Goal: Feedback & Contribution: Submit feedback/report problem

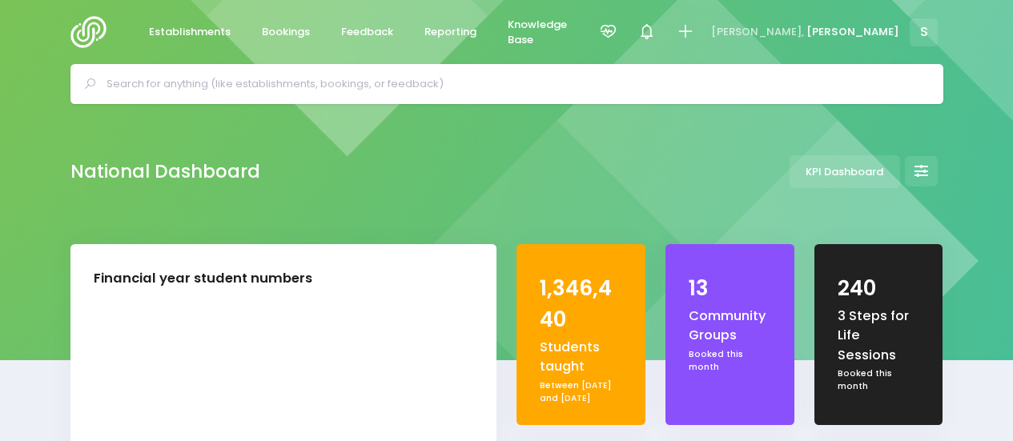
select select "5"
drag, startPoint x: 431, startPoint y: 30, endPoint x: 424, endPoint y: 57, distance: 28.2
click at [431, 30] on span "Reporting" at bounding box center [451, 32] width 52 height 16
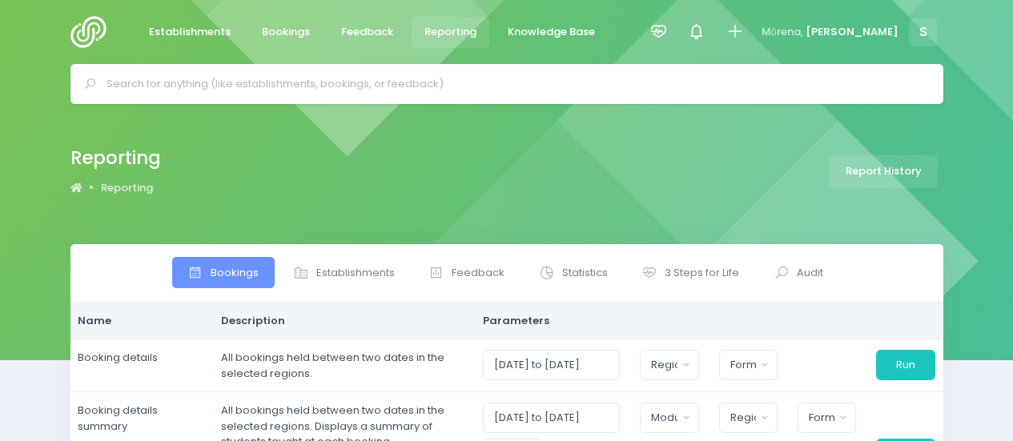
select select
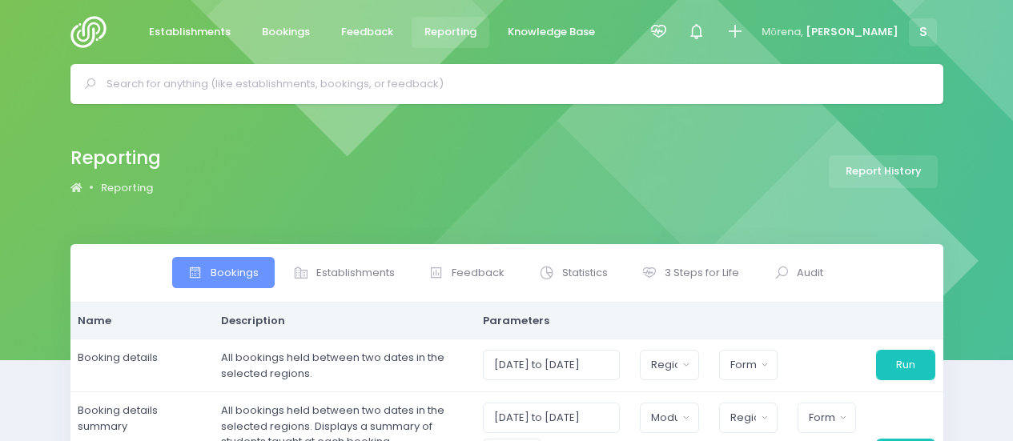
select select
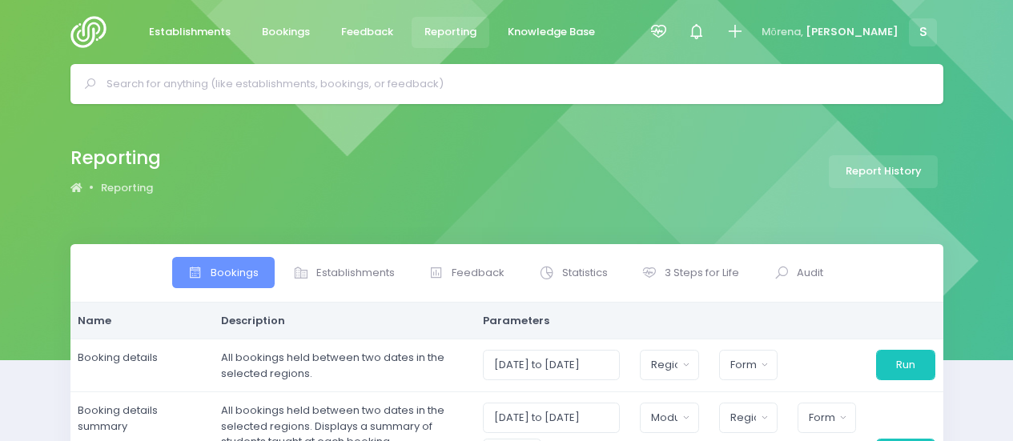
select select
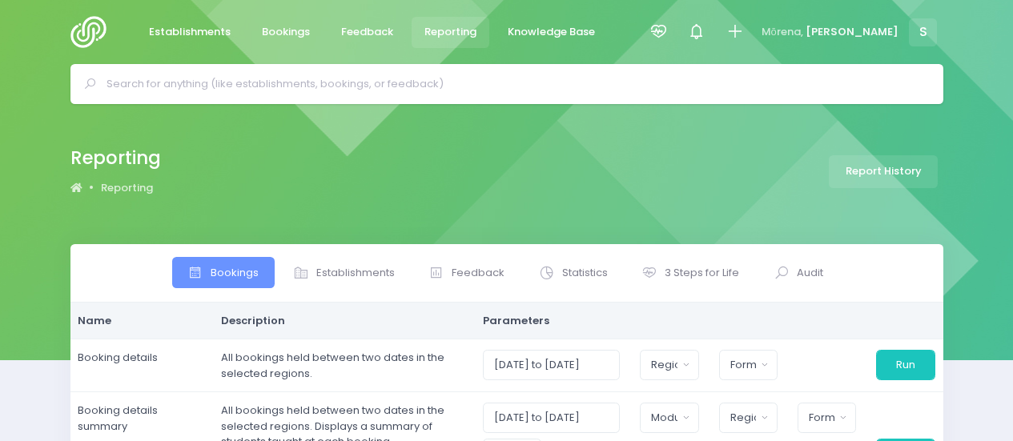
select select
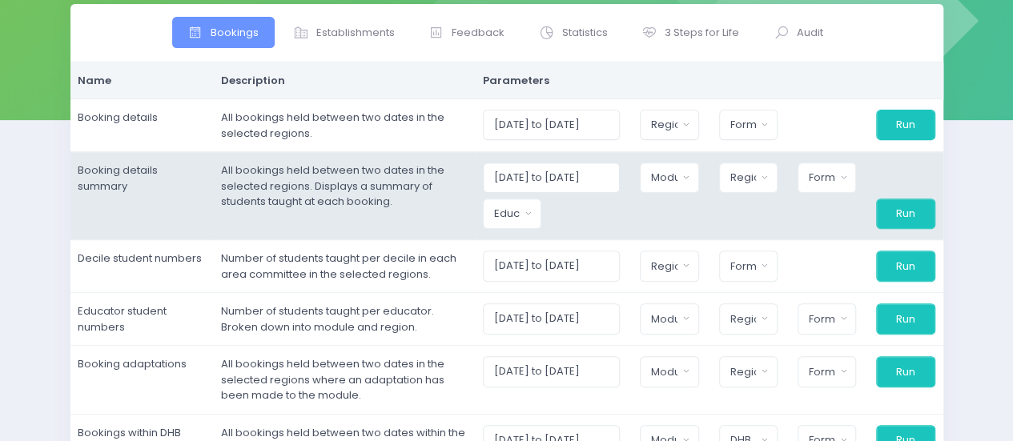
scroll to position [240, 0]
click at [615, 181] on input "01/10/2025 to 31/10/2025" at bounding box center [552, 178] width 138 height 30
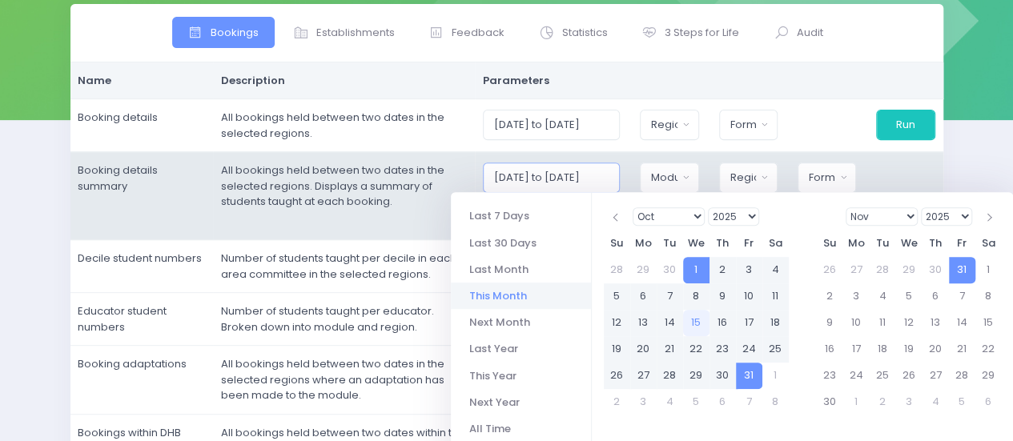
click at [616, 175] on input "01/10/2025 to 31/10/2025" at bounding box center [552, 178] width 138 height 30
click at [599, 175] on input "01/10/2025 to 31/10/2025" at bounding box center [552, 178] width 138 height 30
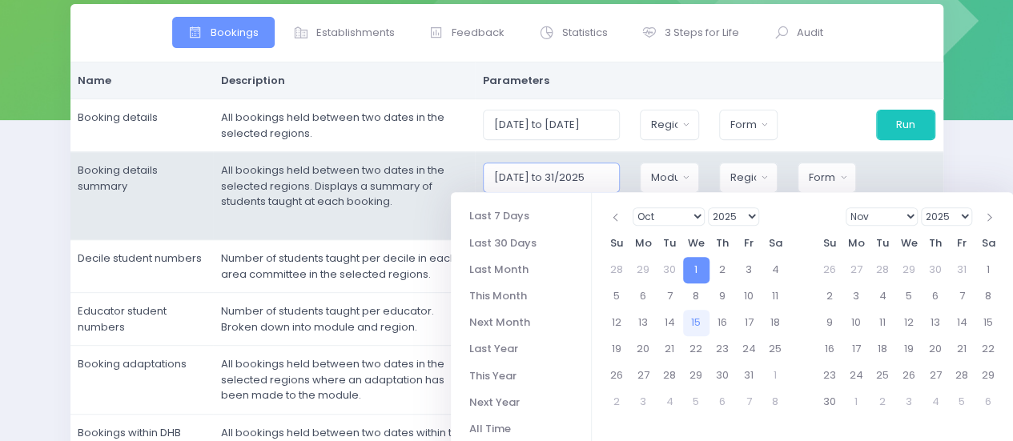
click at [615, 175] on input "01/10/2025 to 31/2025" at bounding box center [552, 178] width 138 height 30
click at [590, 177] on input "01/10/2025 to 31/2026" at bounding box center [552, 178] width 138 height 30
click at [584, 174] on input "01/10/2025 to 31/2026" at bounding box center [552, 178] width 138 height 30
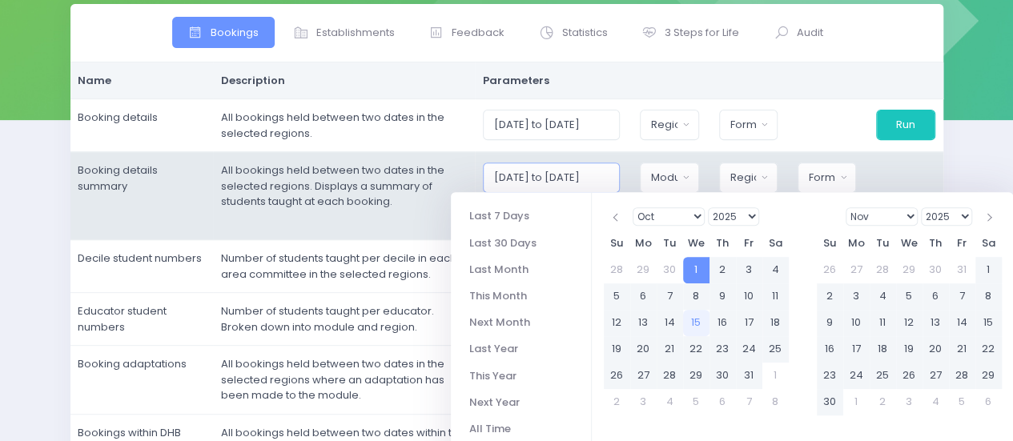
click at [529, 176] on input "01/10/2025 to 30/06/2026" at bounding box center [552, 178] width 138 height 30
type input "01/07/2025 to 30/06/2026"
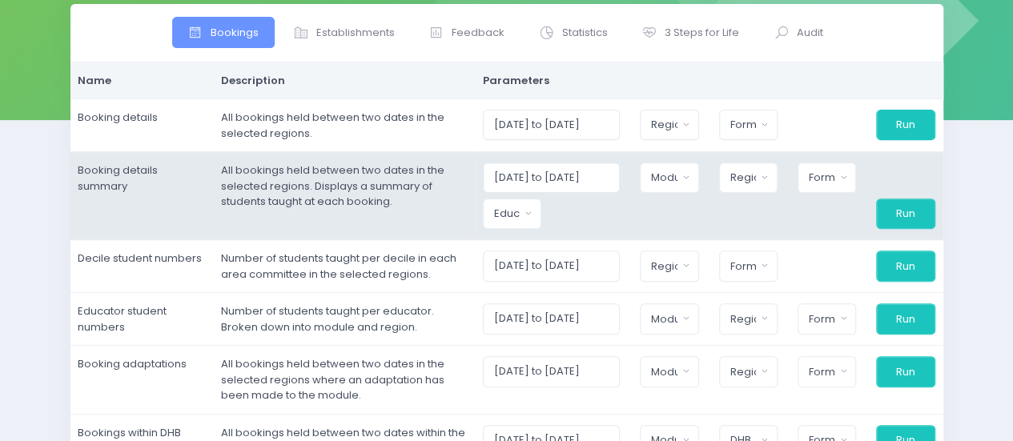
click at [465, 179] on td "All bookings held between two dates in the selected regions. Displays a summary…" at bounding box center [344, 196] width 262 height 88
click at [521, 215] on div "Educator" at bounding box center [507, 214] width 26 height 16
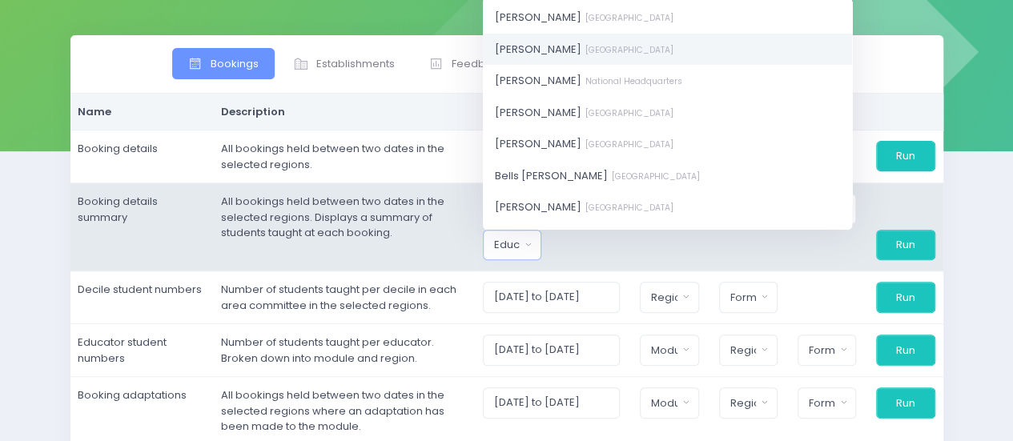
click at [546, 56] on link "Amy Lucas South Island Region" at bounding box center [667, 49] width 369 height 32
select select "591445"
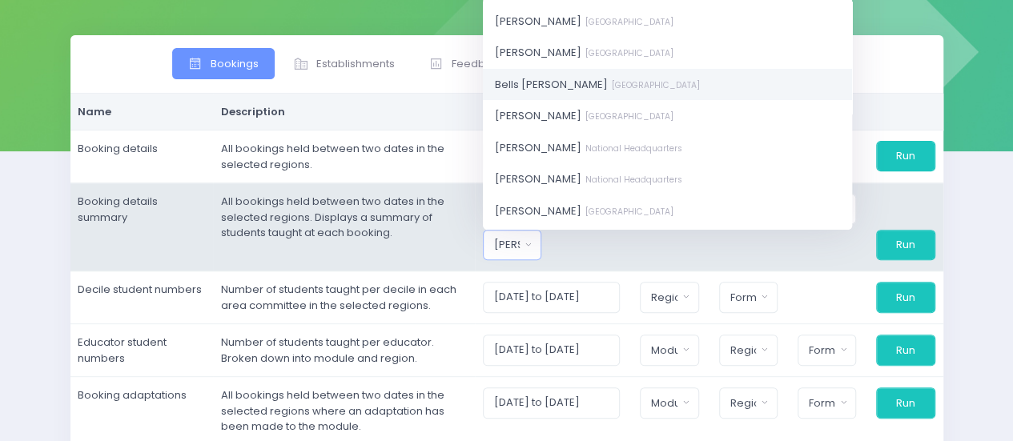
scroll to position [160, 0]
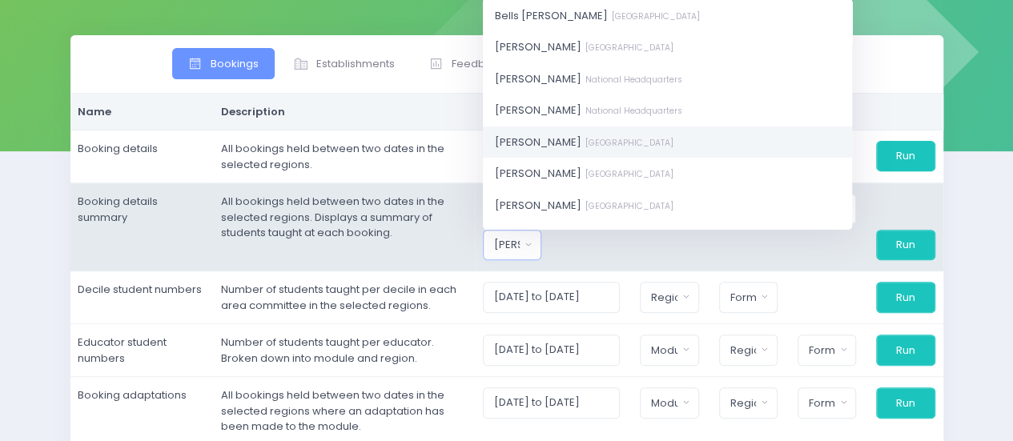
click at [560, 137] on span "Charlie Palmer South Island Region" at bounding box center [584, 142] width 179 height 16
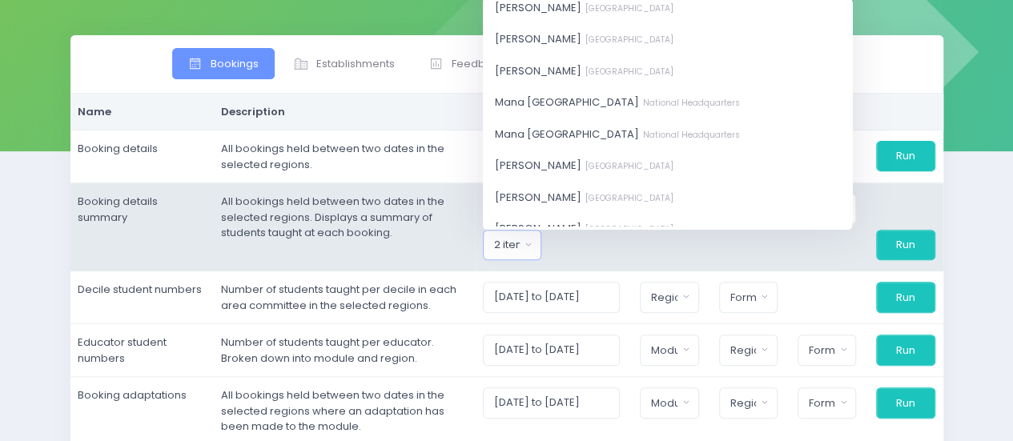
scroll to position [881, 0]
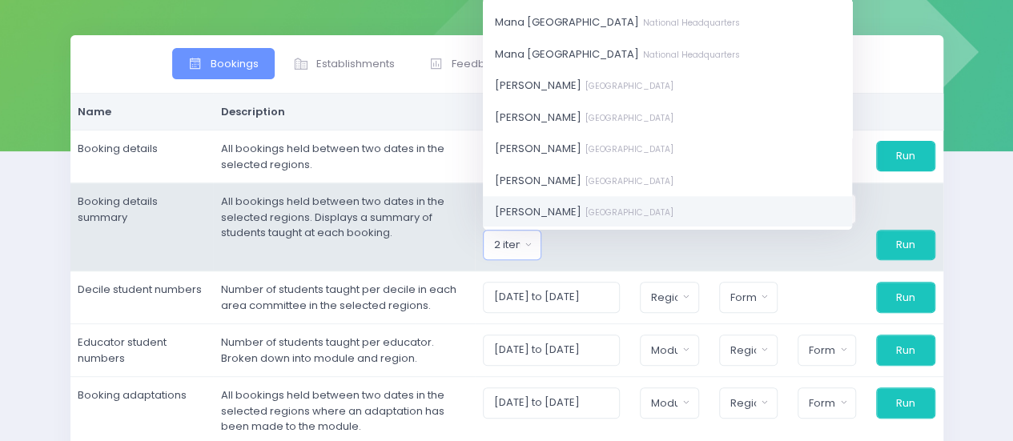
click at [551, 207] on span "Nicky Young South Island Region" at bounding box center [584, 212] width 179 height 16
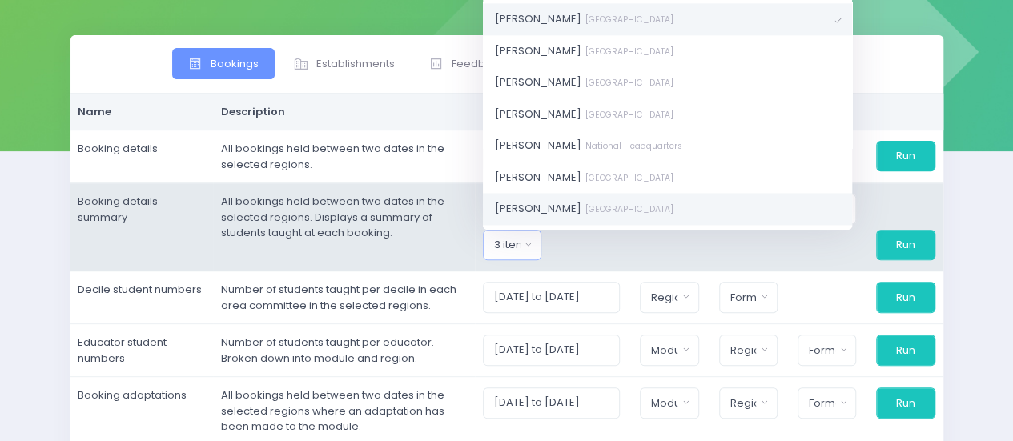
scroll to position [1070, 0]
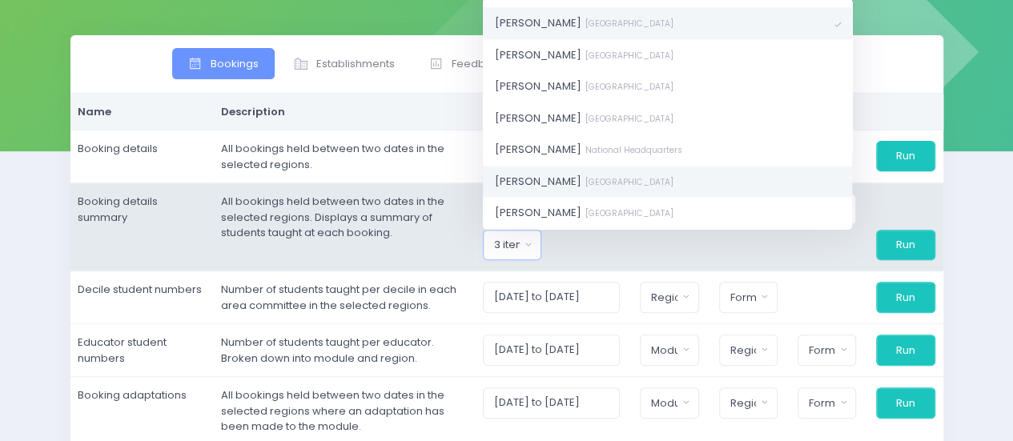
click at [548, 177] on span "Sasha Frame South Island Region" at bounding box center [584, 181] width 179 height 16
drag, startPoint x: 625, startPoint y: 258, endPoint x: 659, endPoint y: 232, distance: 42.3
click at [626, 257] on div at bounding box center [590, 245] width 79 height 30
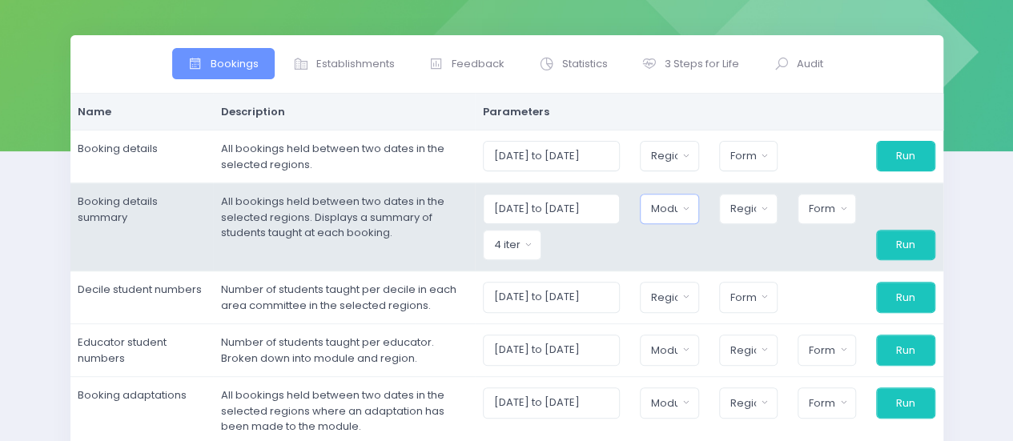
click at [678, 217] on button "Module" at bounding box center [669, 209] width 58 height 30
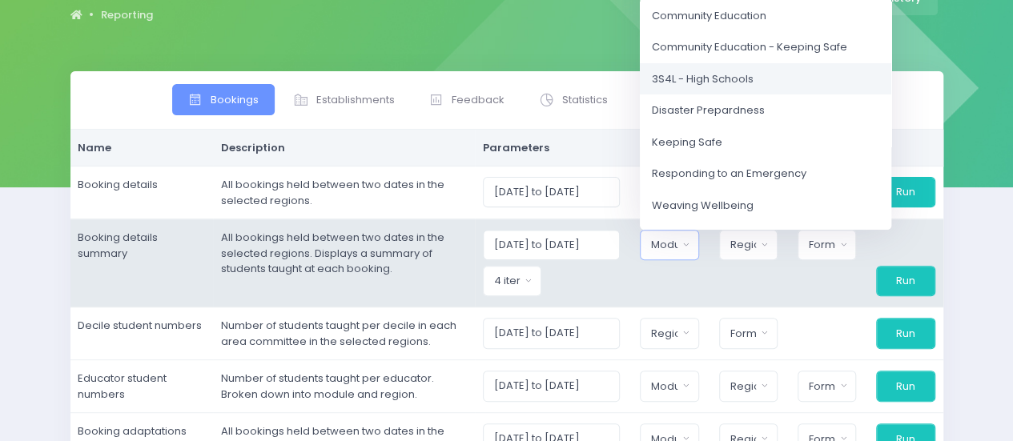
scroll to position [80, 0]
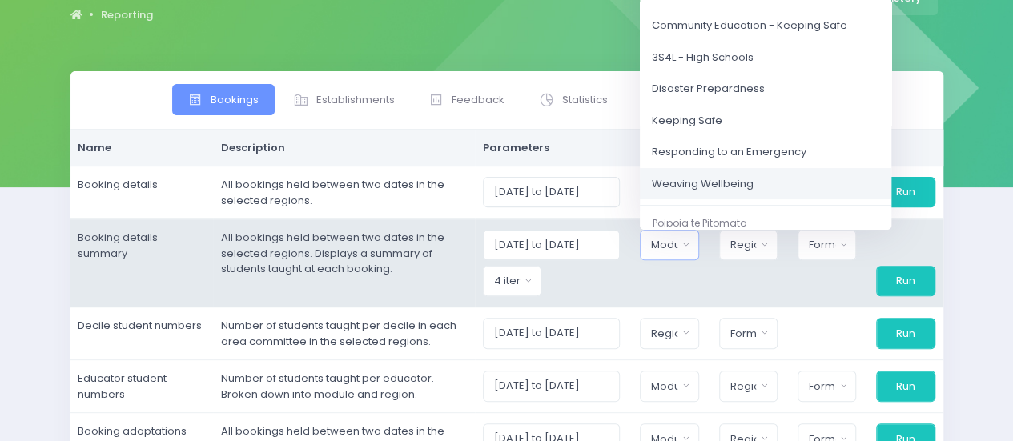
click at [701, 179] on span "Weaving Wellbeing" at bounding box center [703, 184] width 102 height 16
select select "Weaving Wellbeing"
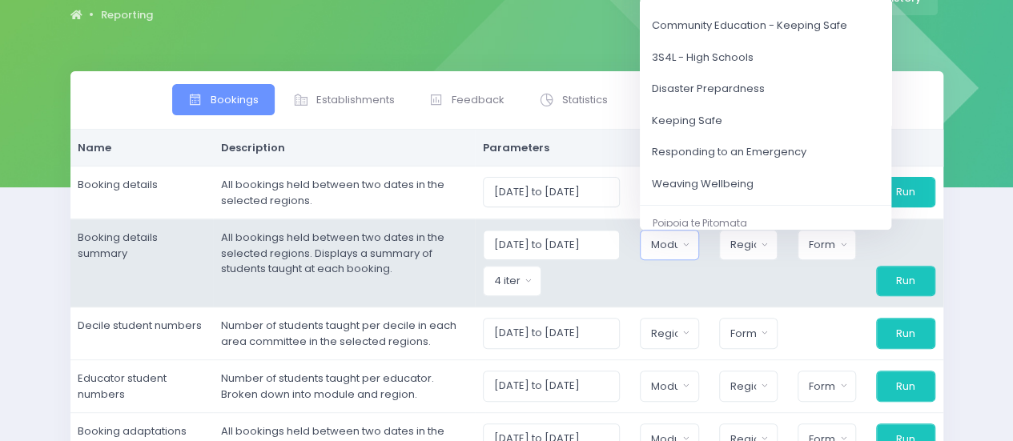
scroll to position [116, 0]
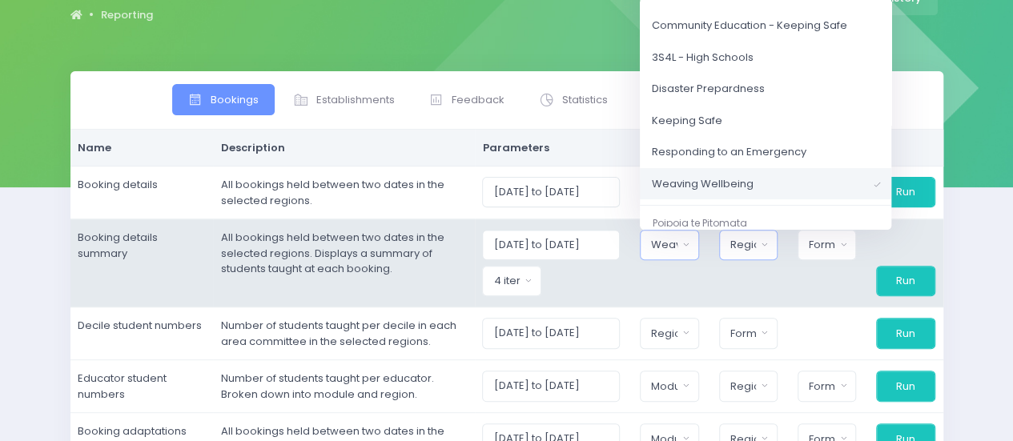
click at [748, 242] on div "Region" at bounding box center [744, 245] width 26 height 16
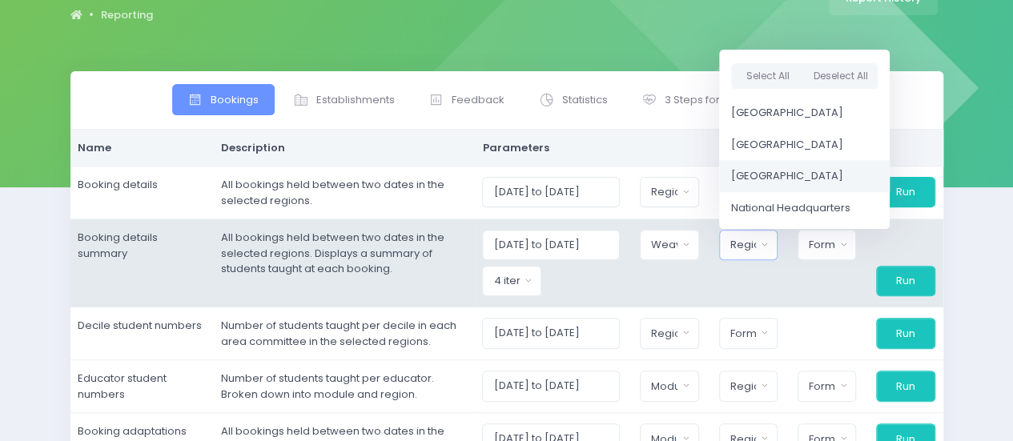
click at [752, 174] on span "[GEOGRAPHIC_DATA]" at bounding box center [787, 176] width 112 height 16
select select "[GEOGRAPHIC_DATA]"
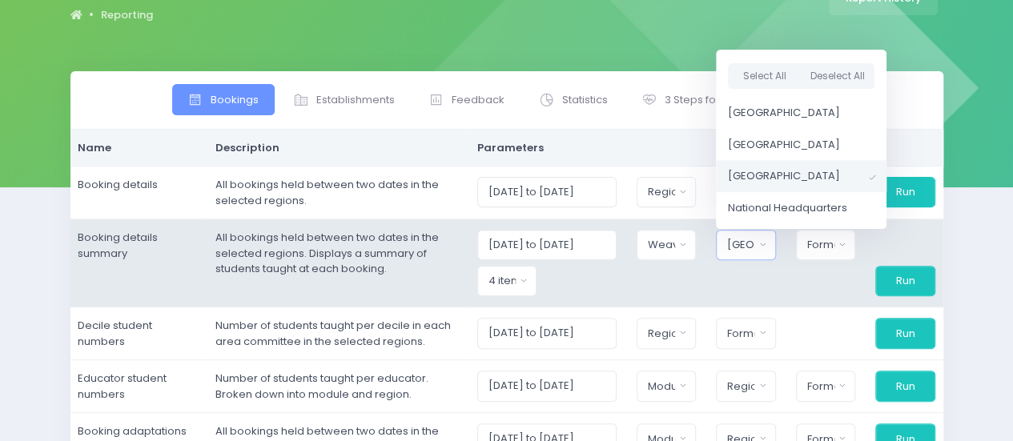
scroll to position [18, 0]
click at [830, 248] on div "Format" at bounding box center [821, 245] width 27 height 16
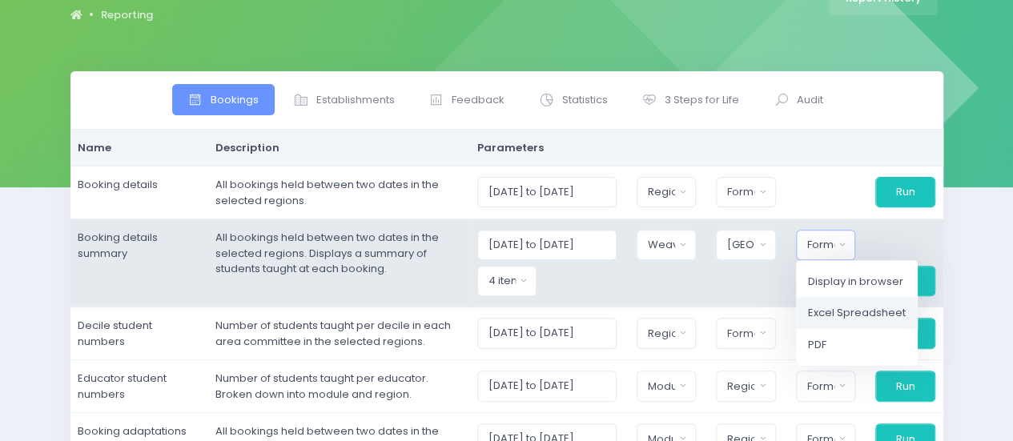
click at [845, 313] on span "Excel Spreadsheet" at bounding box center [857, 313] width 98 height 16
select select "excel"
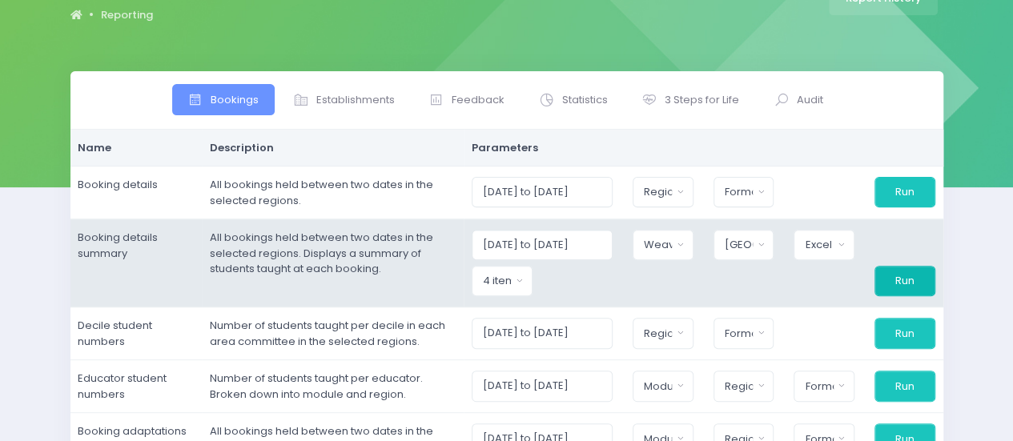
click at [894, 284] on button "Run" at bounding box center [905, 281] width 61 height 30
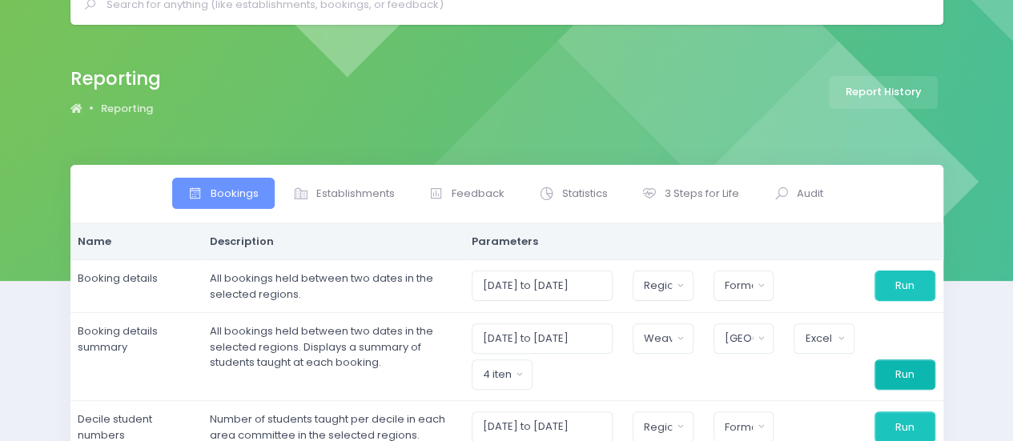
scroll to position [0, 0]
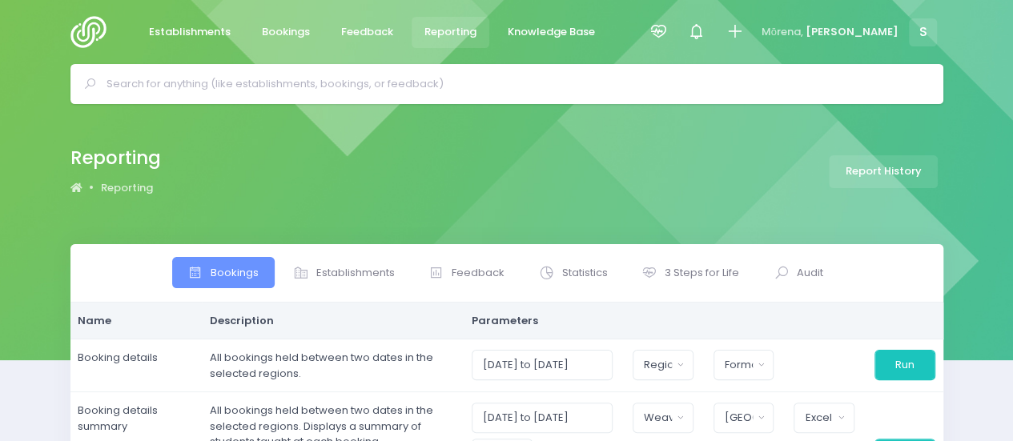
click at [240, 76] on input "text" at bounding box center [514, 84] width 815 height 24
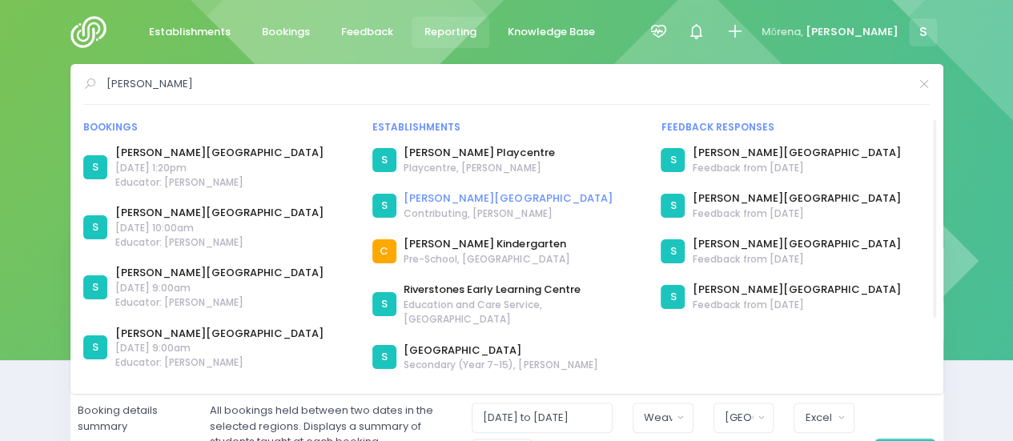
type input "lumsden"
click at [421, 193] on link "Lumsden School" at bounding box center [508, 199] width 208 height 16
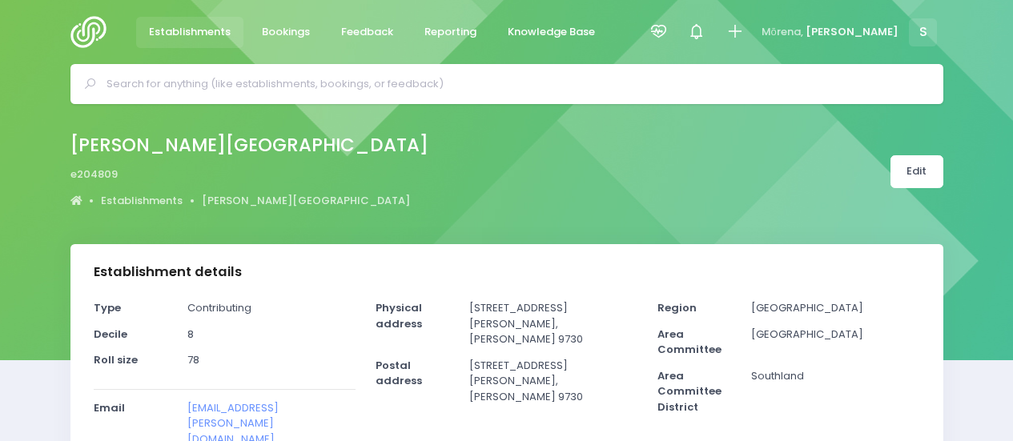
select select "5"
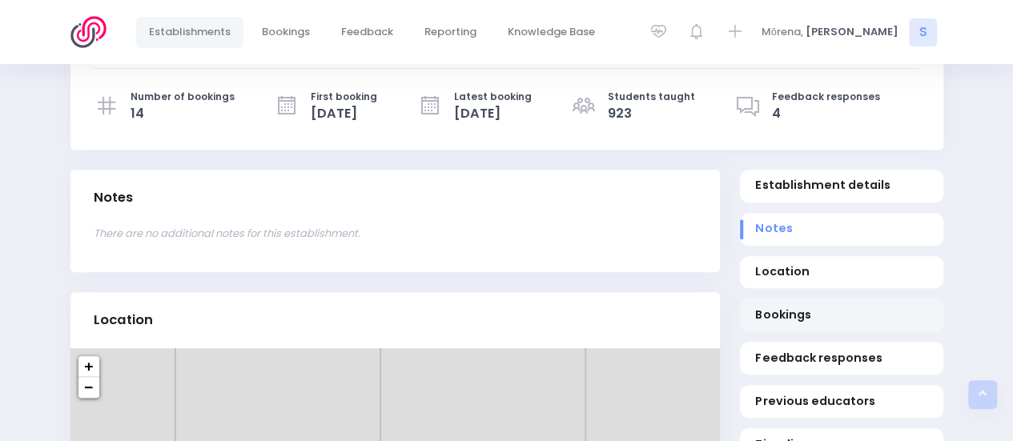
click at [785, 307] on span "Bookings" at bounding box center [841, 315] width 172 height 17
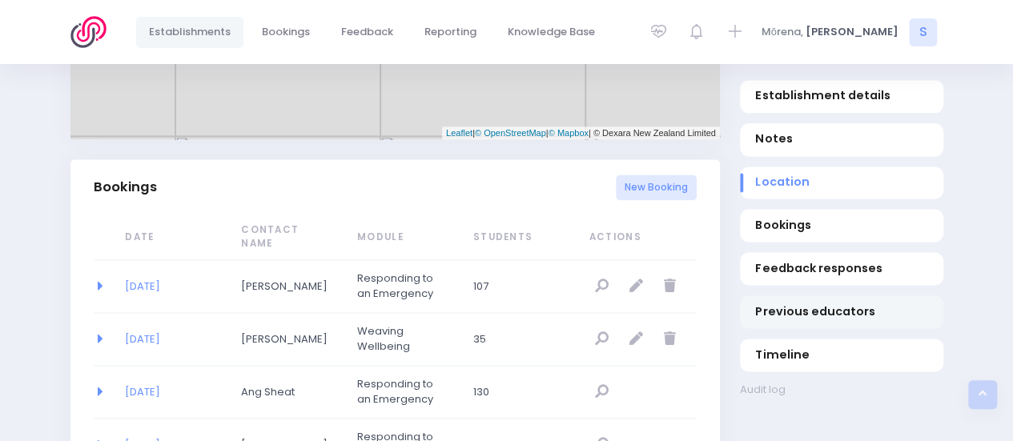
scroll to position [1041, 0]
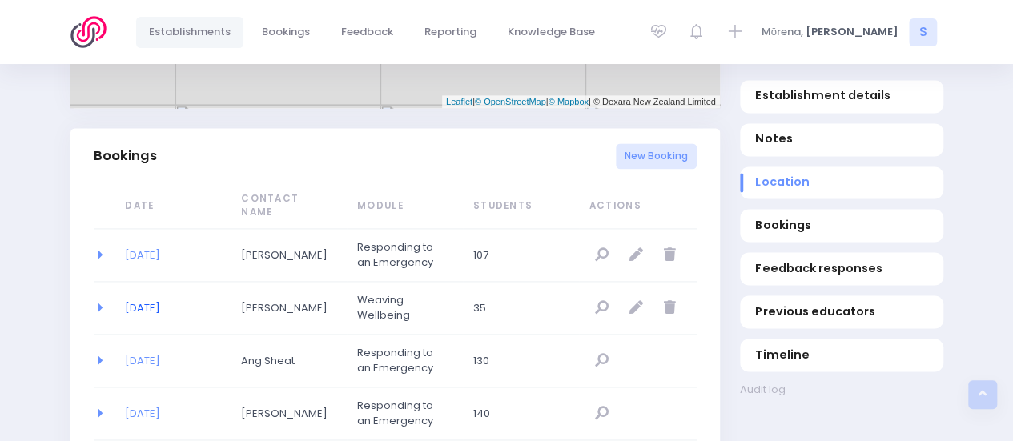
click at [149, 300] on link "[DATE]" at bounding box center [142, 307] width 35 height 15
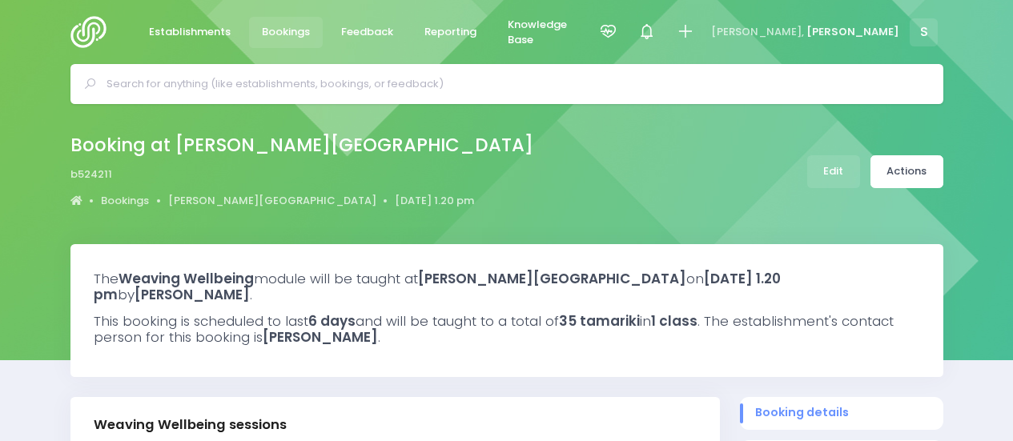
select select "5"
click at [389, 85] on input "text" at bounding box center [514, 84] width 815 height 24
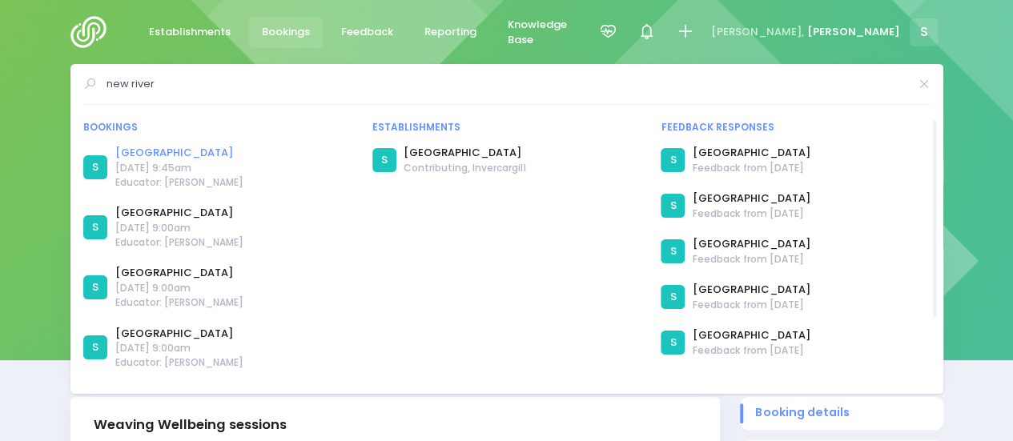
type input "new river"
click at [186, 147] on link "New River Primary" at bounding box center [179, 153] width 128 height 16
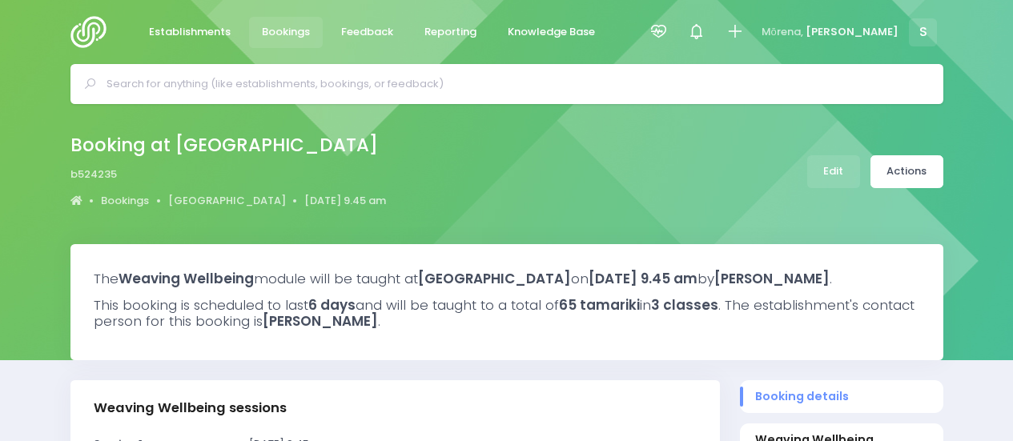
select select "5"
click at [370, 25] on span "Feedback" at bounding box center [367, 32] width 52 height 16
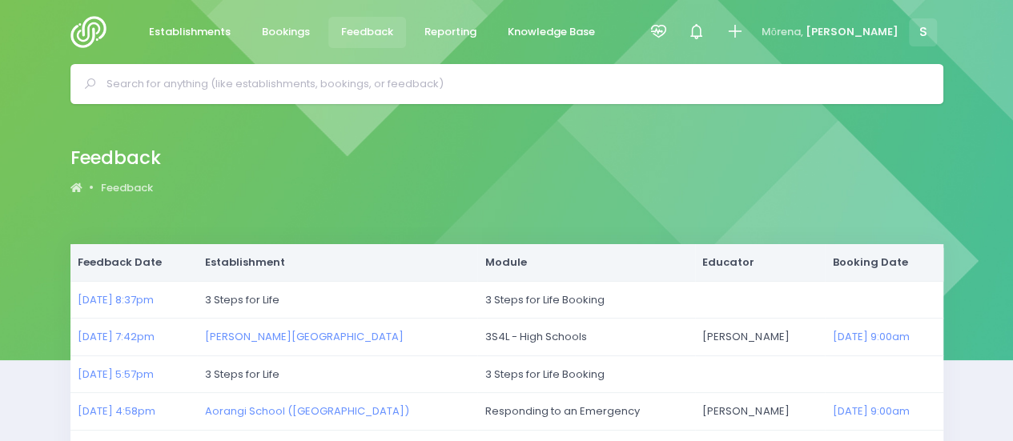
scroll to position [80, 0]
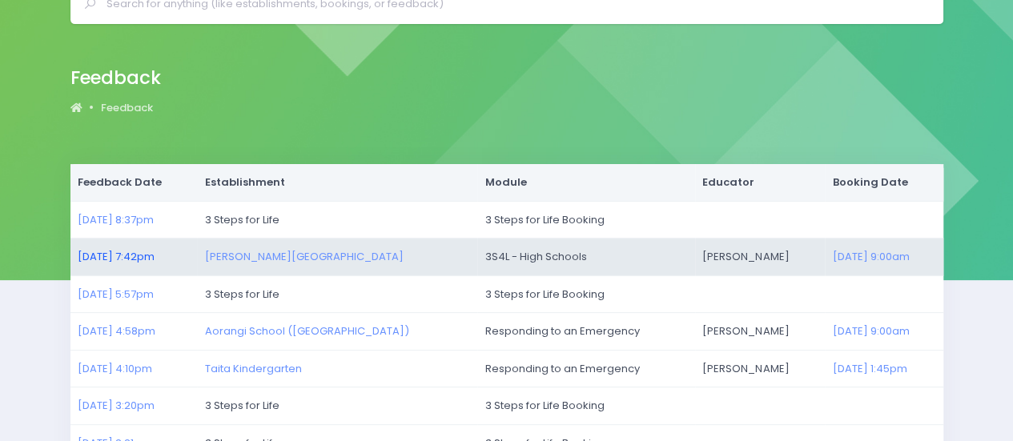
click at [152, 253] on link "14/10/2025 7:42pm" at bounding box center [116, 256] width 77 height 15
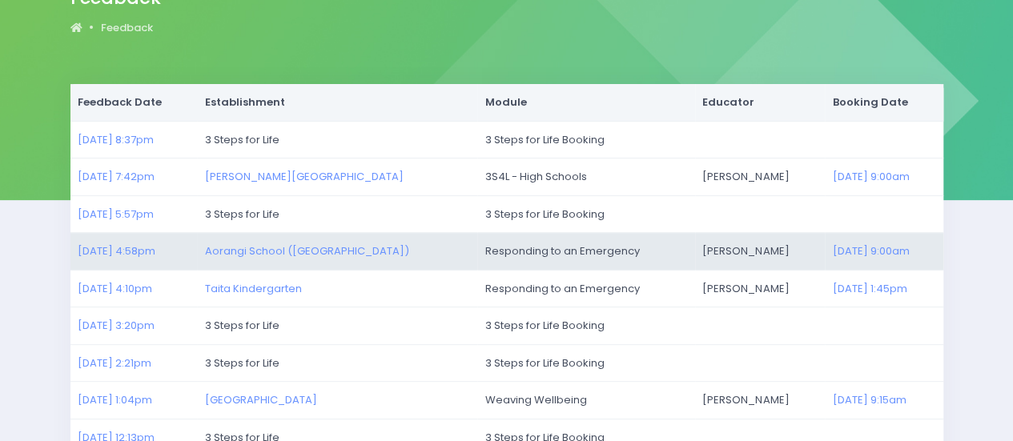
scroll to position [240, 0]
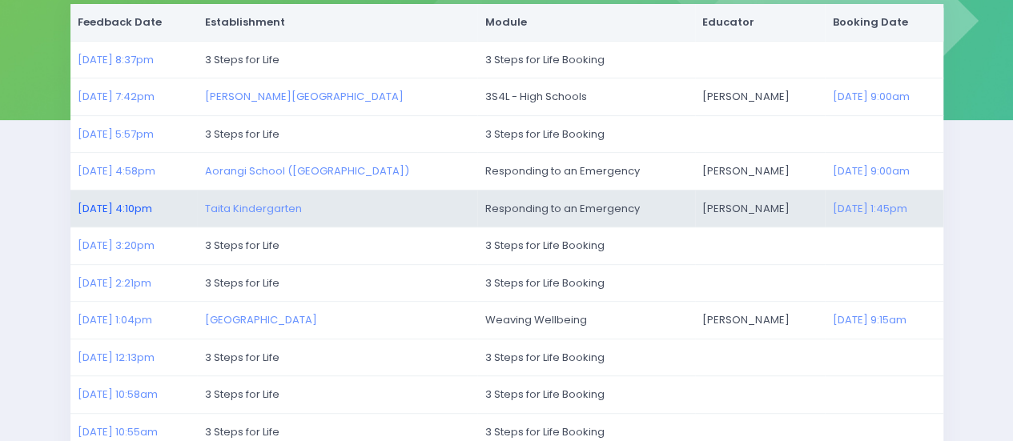
click at [135, 207] on link "14/10/2025 4:10pm" at bounding box center [115, 208] width 75 height 15
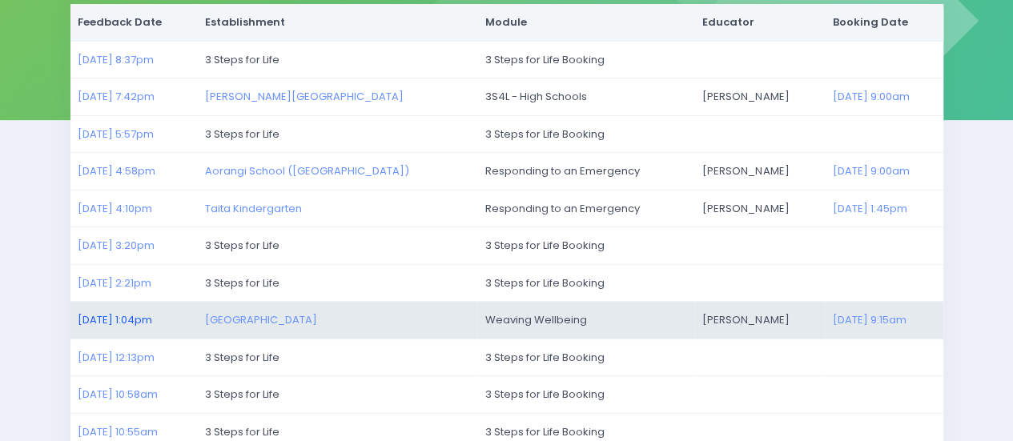
click at [109, 315] on link "14/10/2025 1:04pm" at bounding box center [115, 319] width 75 height 15
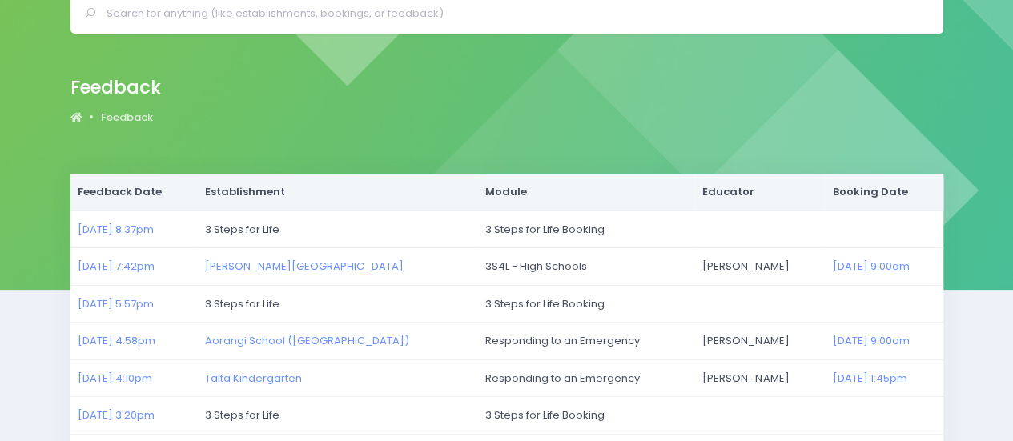
scroll to position [0, 0]
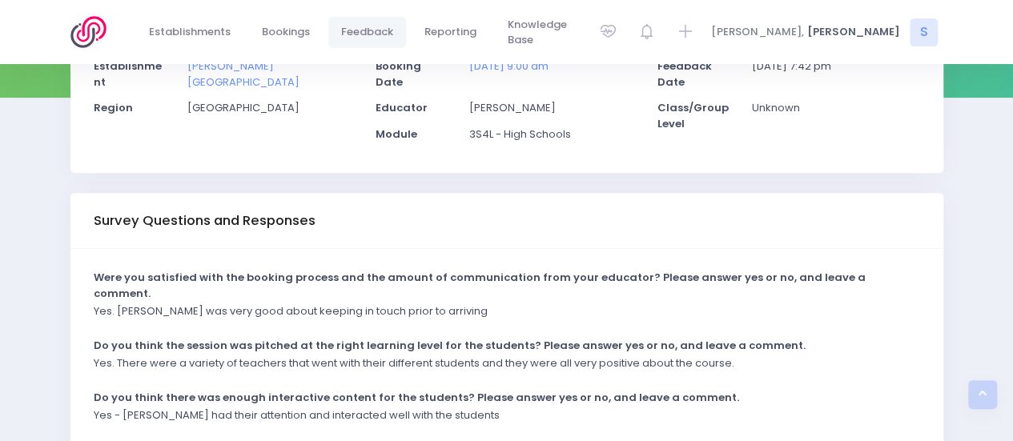
scroll to position [261, 0]
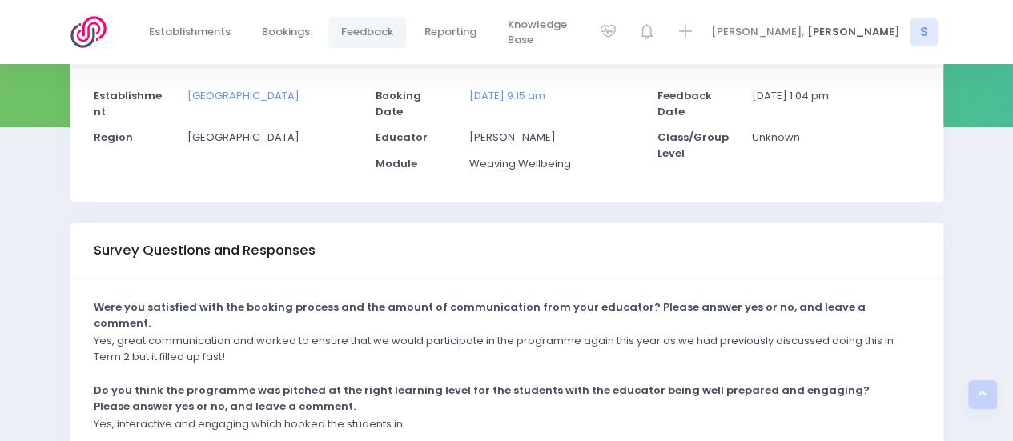
scroll to position [212, 0]
